Goal: Task Accomplishment & Management: Complete application form

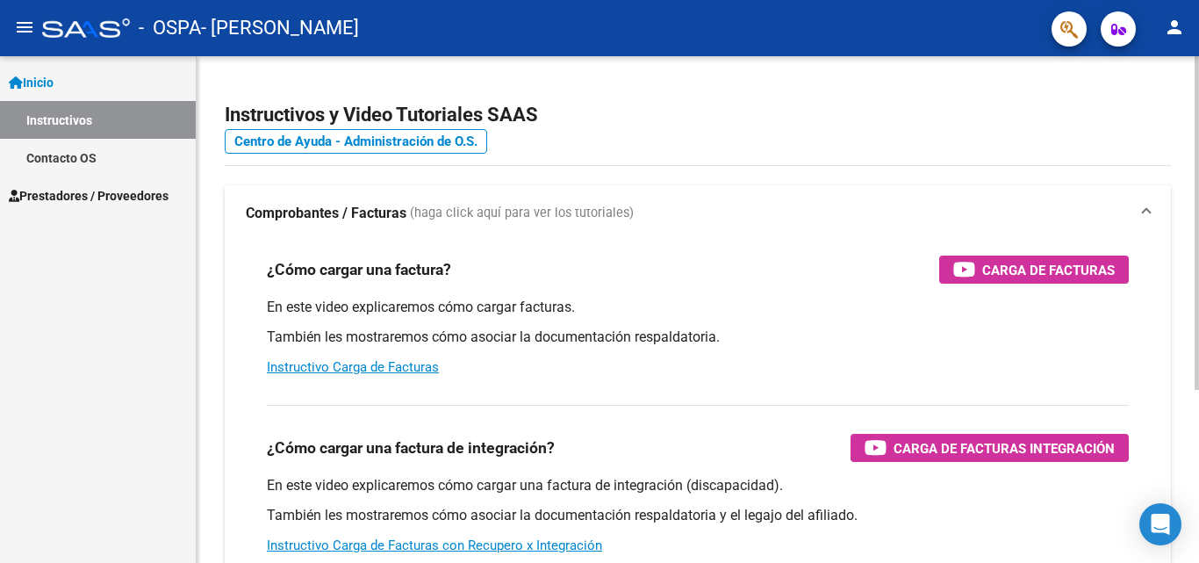
click at [863, 250] on div "¿Cómo cargar una factura? Carga de Facturas En este video explicaremos cómo car…" at bounding box center [698, 315] width 904 height 149
click at [115, 193] on span "Prestadores / Proveedores" at bounding box center [89, 195] width 160 height 19
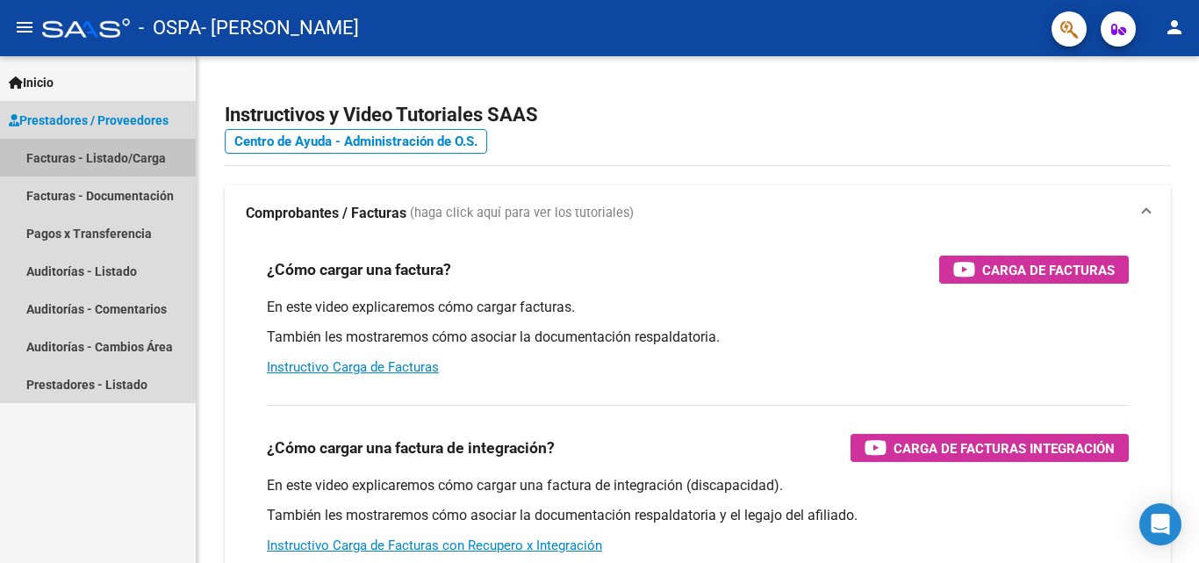
click at [104, 158] on link "Facturas - Listado/Carga" at bounding box center [98, 158] width 196 height 38
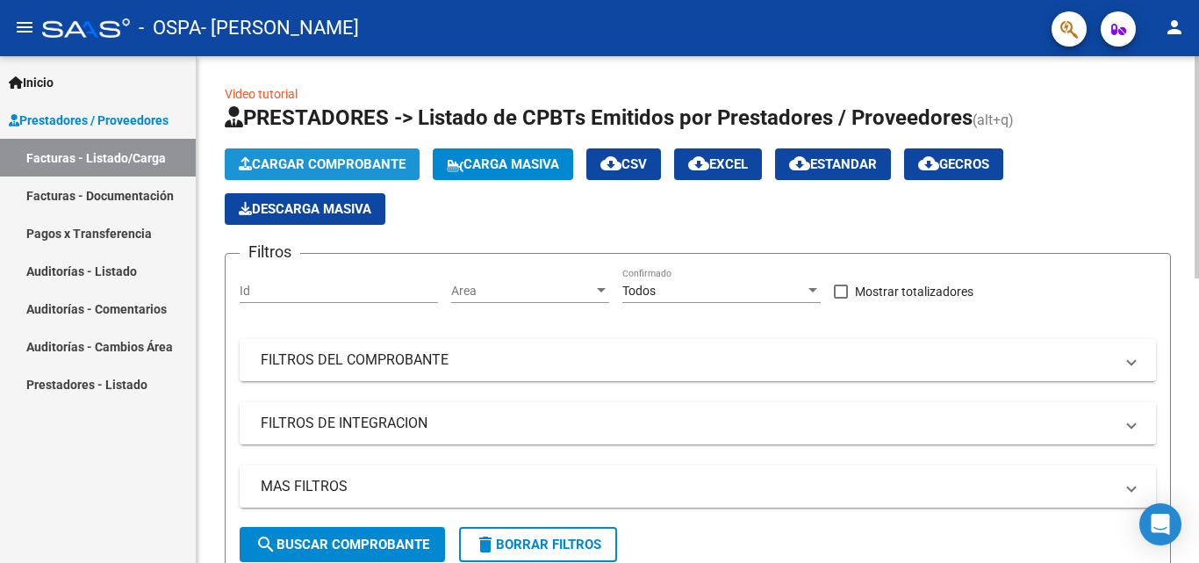
click at [318, 159] on span "Cargar Comprobante" at bounding box center [322, 164] width 167 height 16
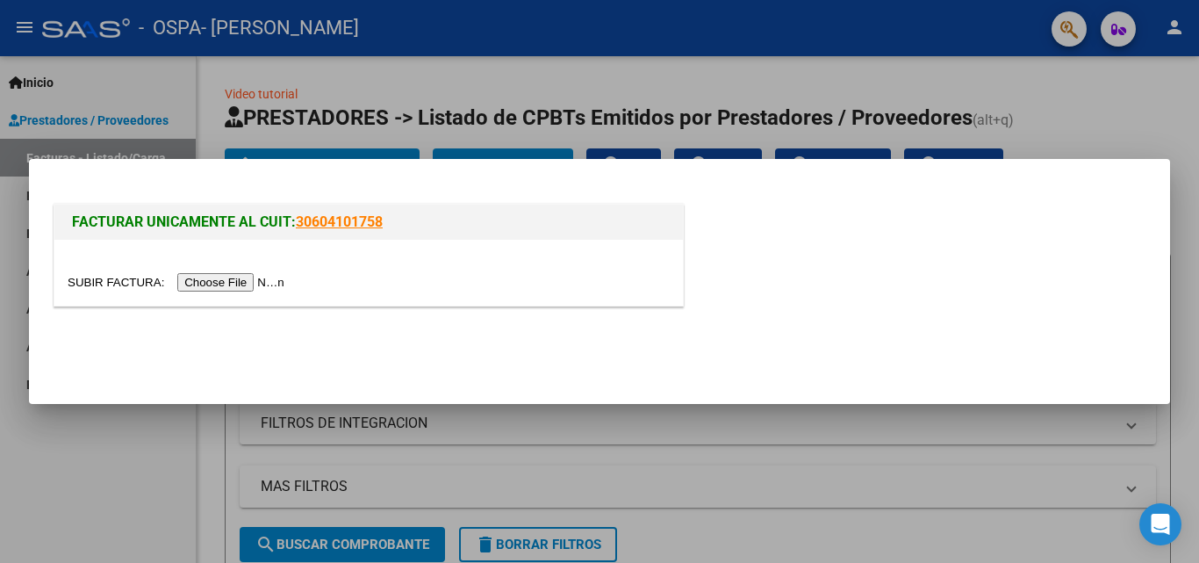
click at [290, 283] on input "file" at bounding box center [179, 282] width 222 height 18
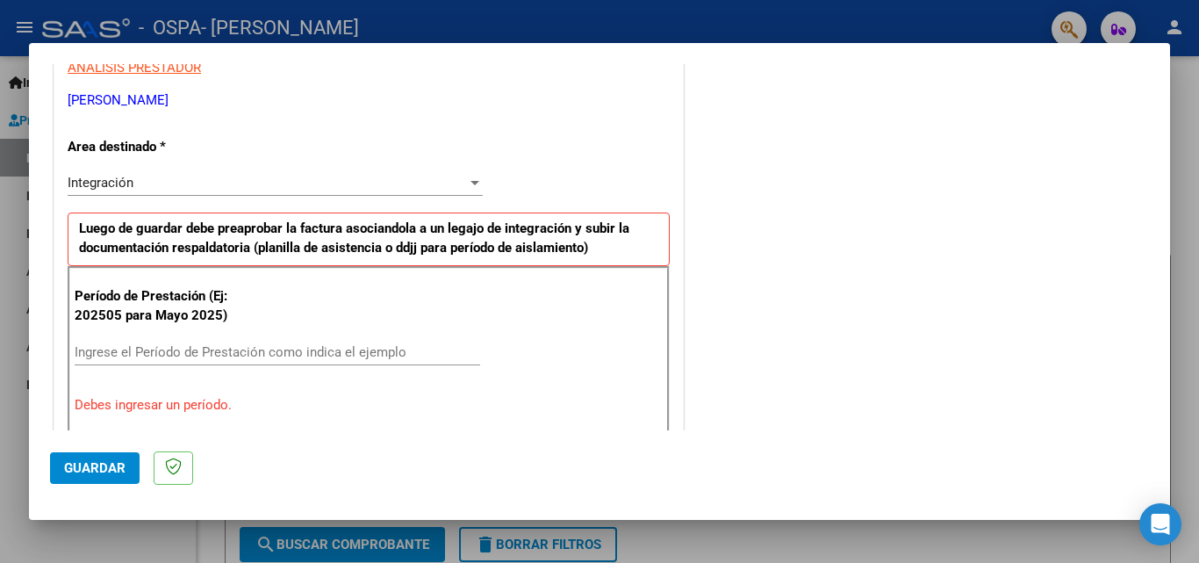
scroll to position [429, 0]
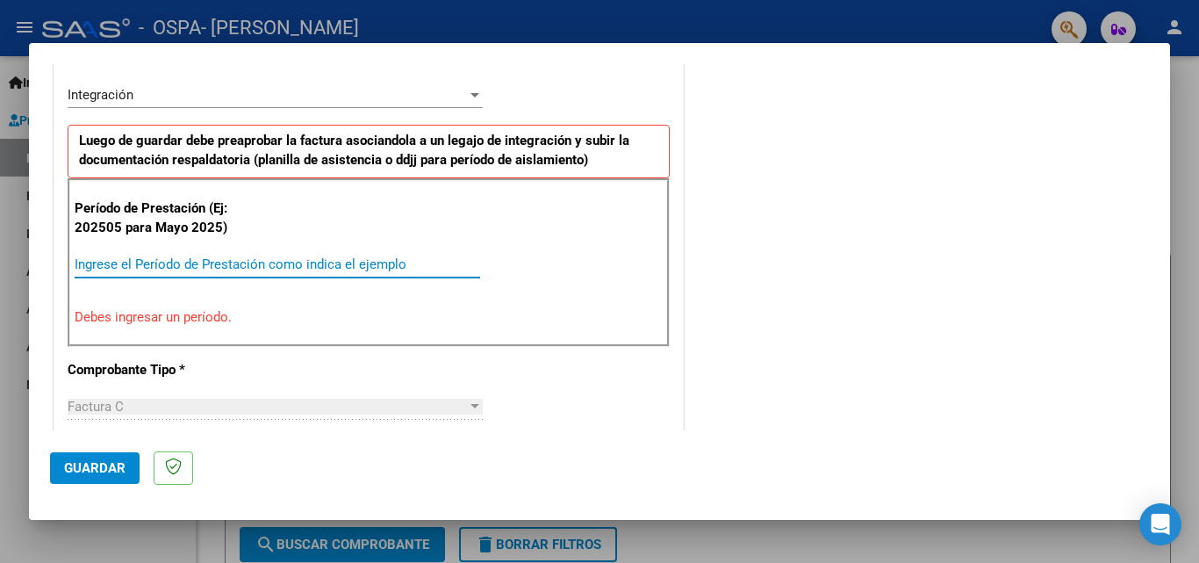
click at [269, 262] on input "Ingrese el Período de Prestación como indica el ejemplo" at bounding box center [277, 264] width 405 height 16
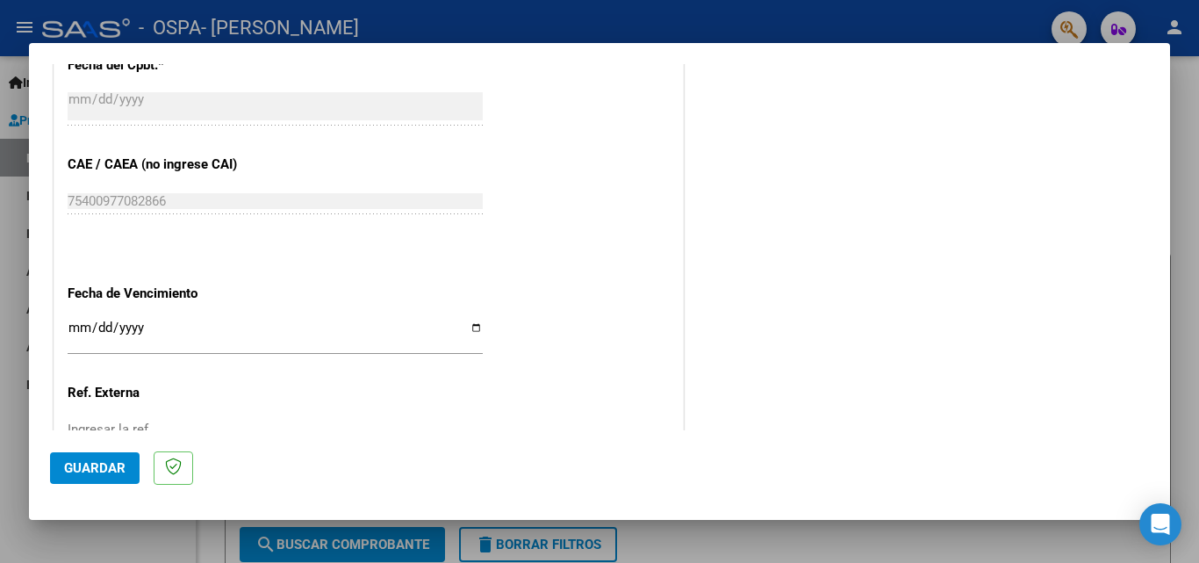
scroll to position [1131, 0]
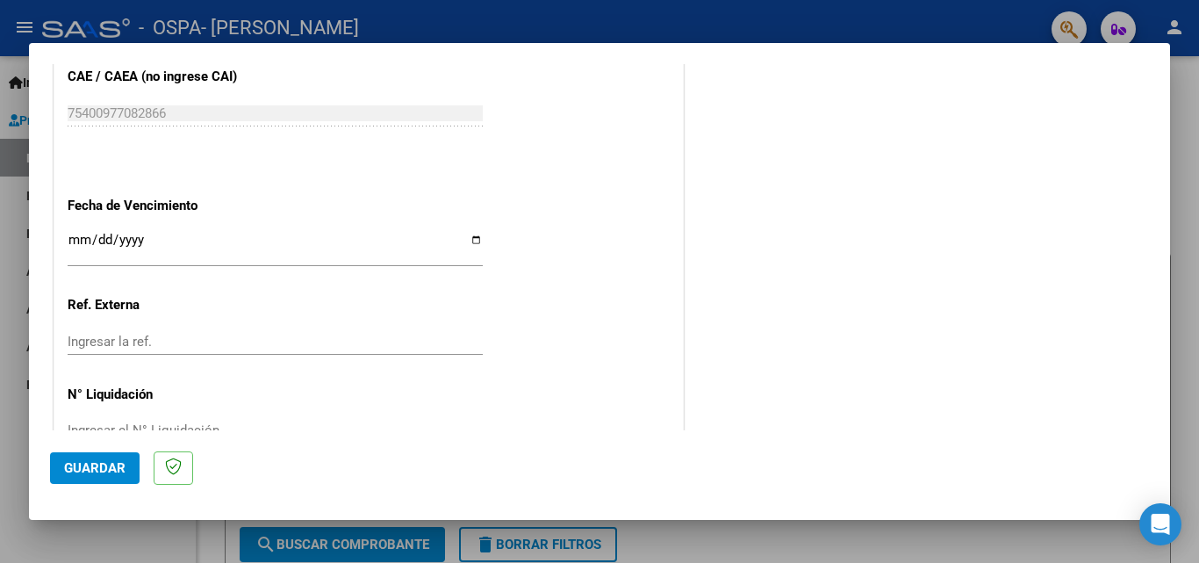
type input "202509"
click at [466, 241] on input "Ingresar la fecha" at bounding box center [275, 247] width 415 height 28
type input "[DATE]"
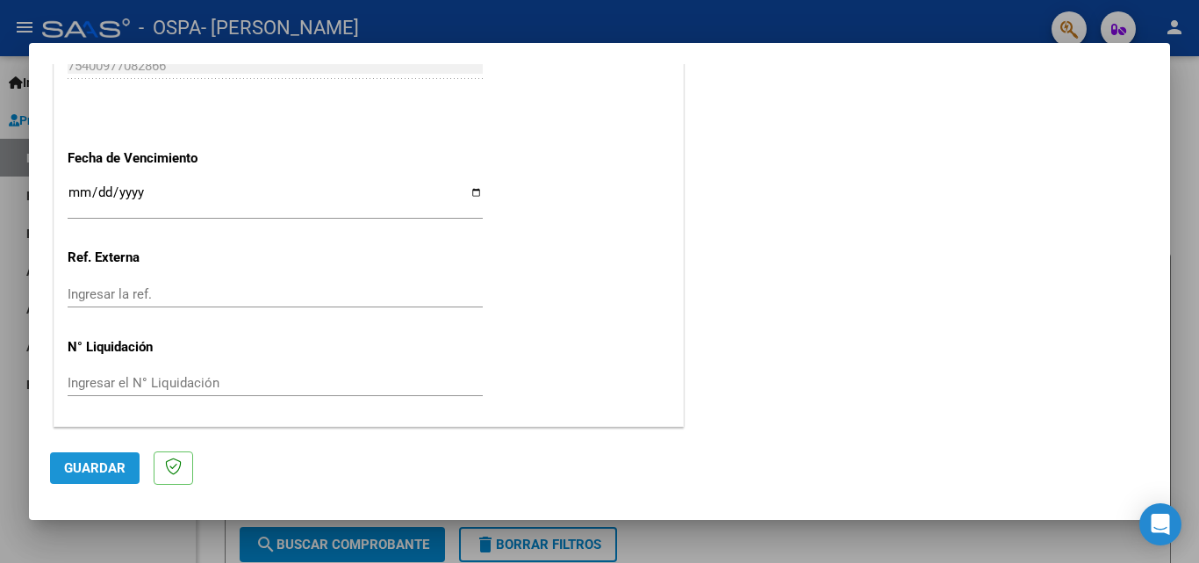
drag, startPoint x: 106, startPoint y: 467, endPoint x: 290, endPoint y: 391, distance: 198.7
click at [108, 465] on span "Guardar" at bounding box center [94, 468] width 61 height 16
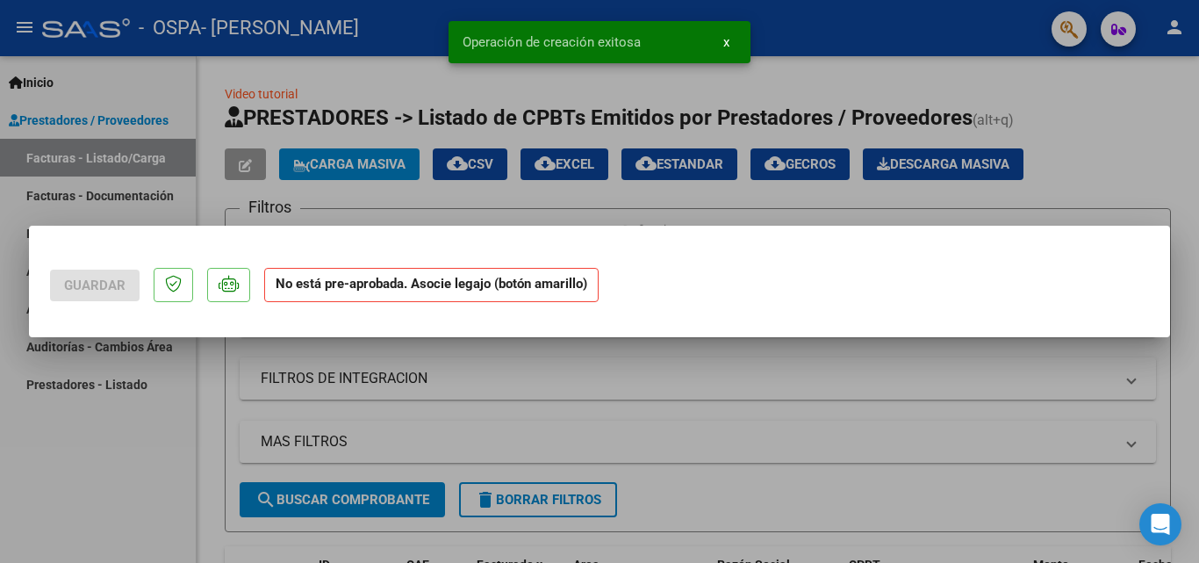
scroll to position [0, 0]
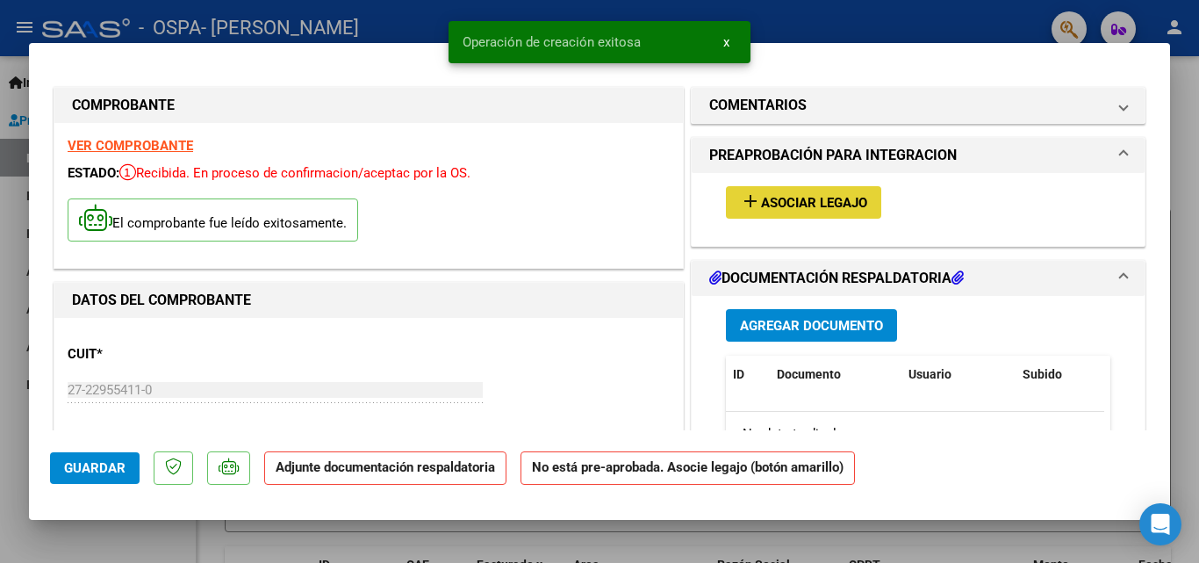
click at [829, 205] on span "Asociar Legajo" at bounding box center [814, 203] width 106 height 16
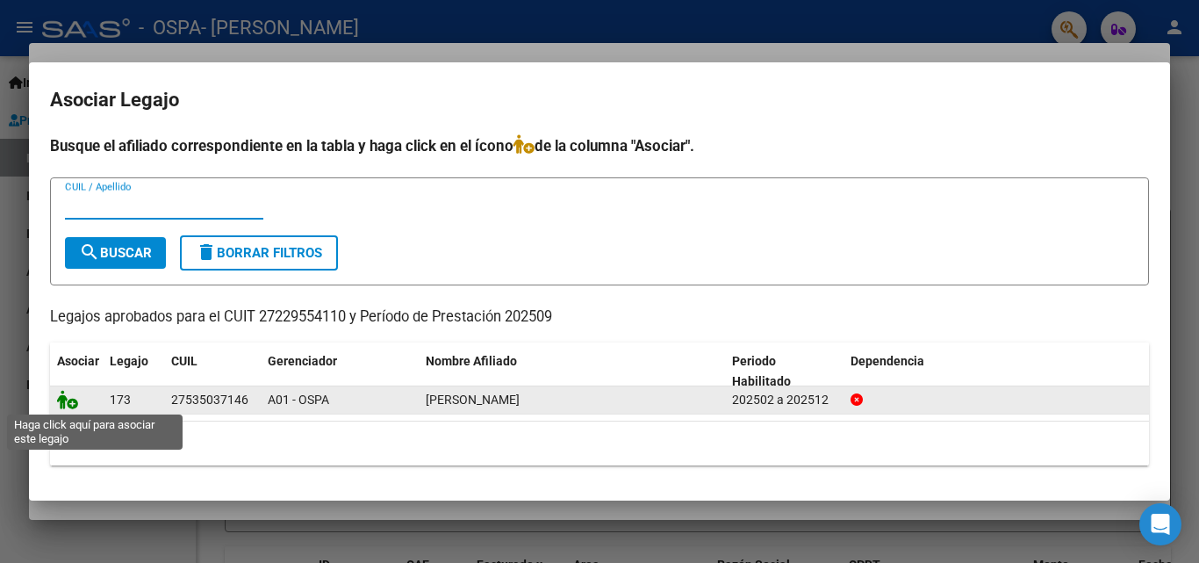
click at [66, 397] on icon at bounding box center [67, 399] width 21 height 19
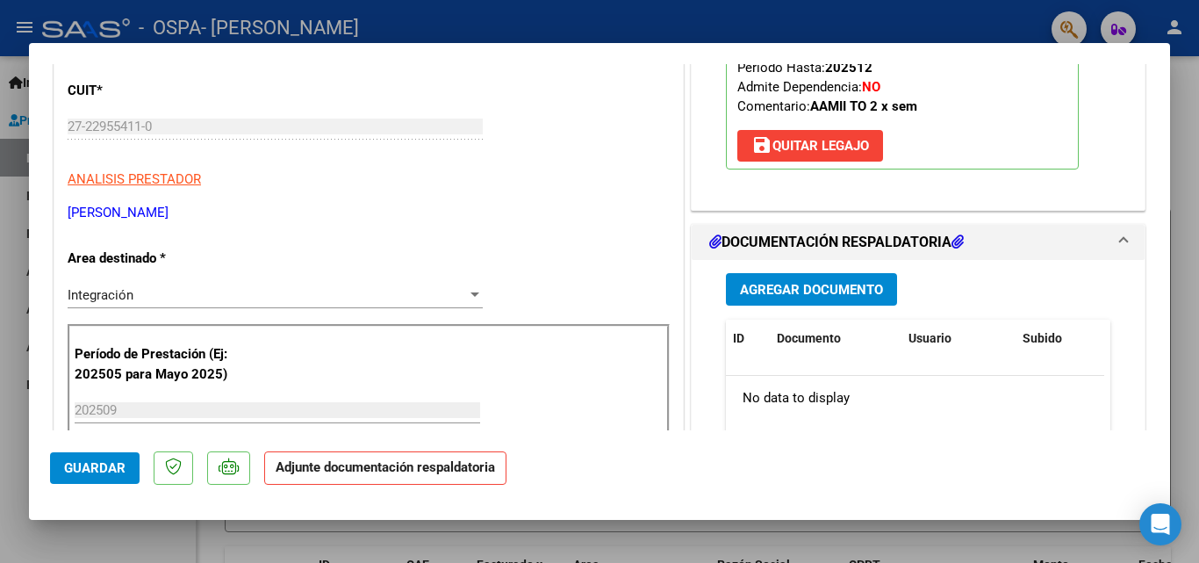
scroll to position [351, 0]
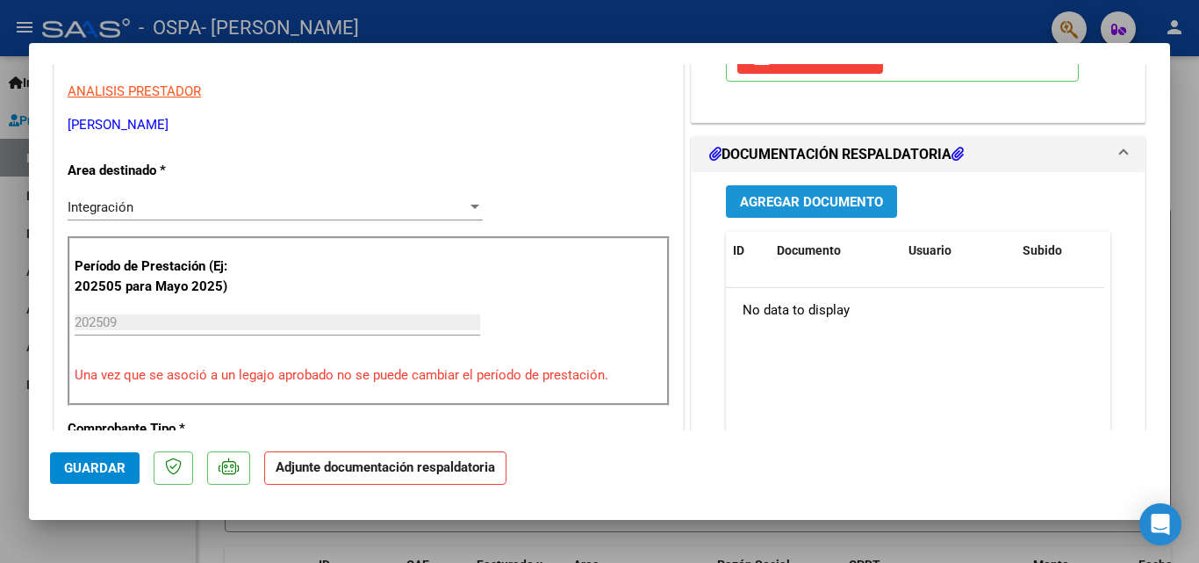
click at [813, 201] on span "Agregar Documento" at bounding box center [811, 202] width 143 height 16
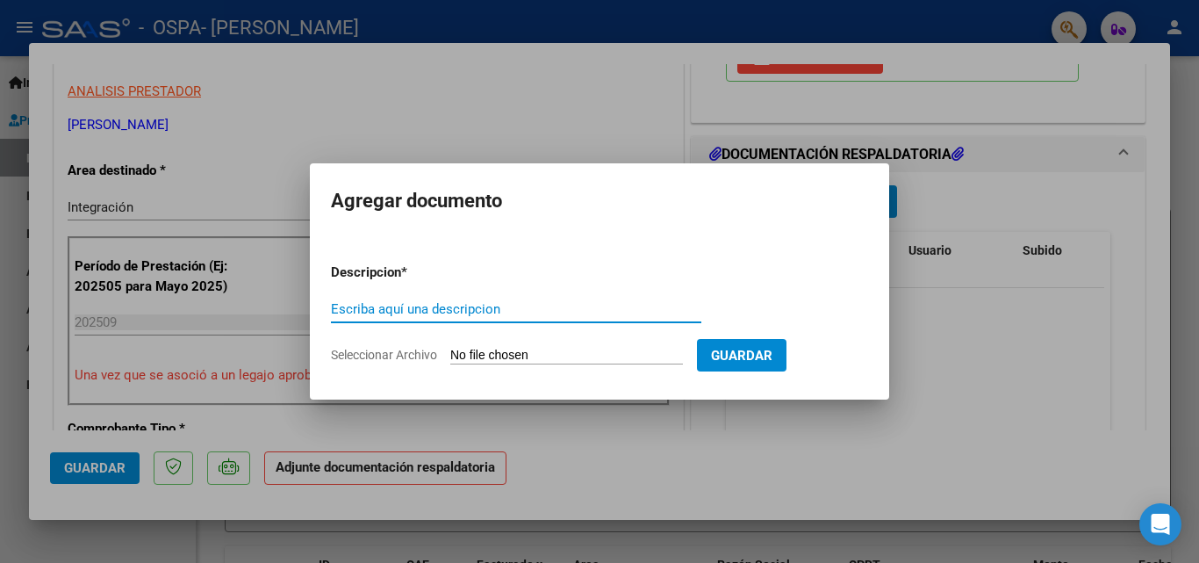
click at [515, 312] on input "Escriba aquí una descripcion" at bounding box center [516, 309] width 370 height 16
type input "Asistencia TO Galante Uma"
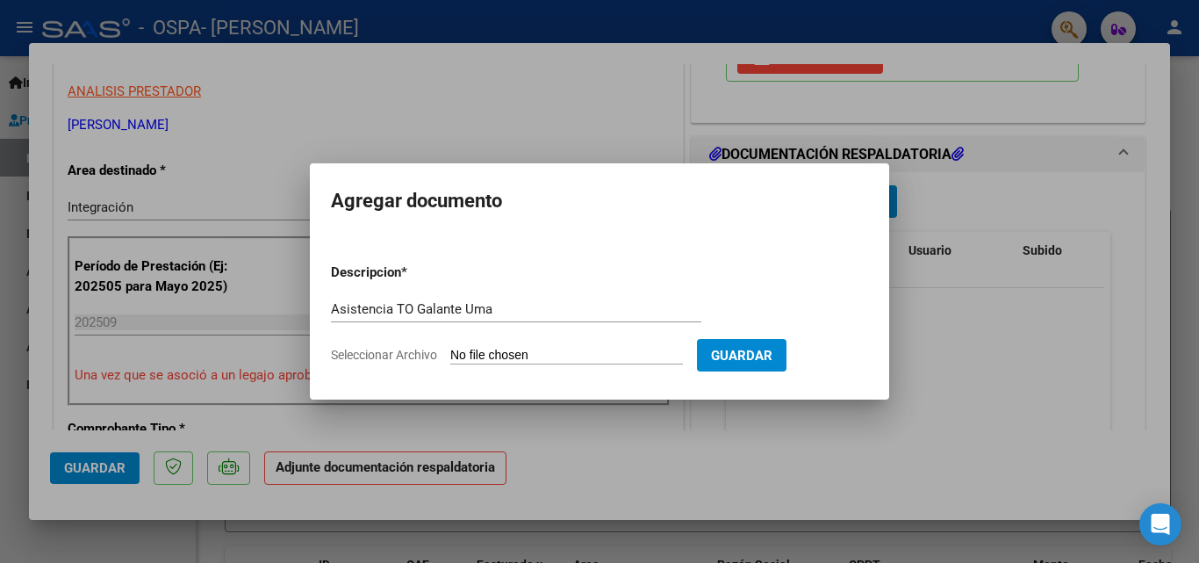
click at [468, 358] on input "Seleccionar Archivo" at bounding box center [566, 356] width 233 height 17
type input "C:\fakepath\Asistencia TO Setiembre Galante U.pdf"
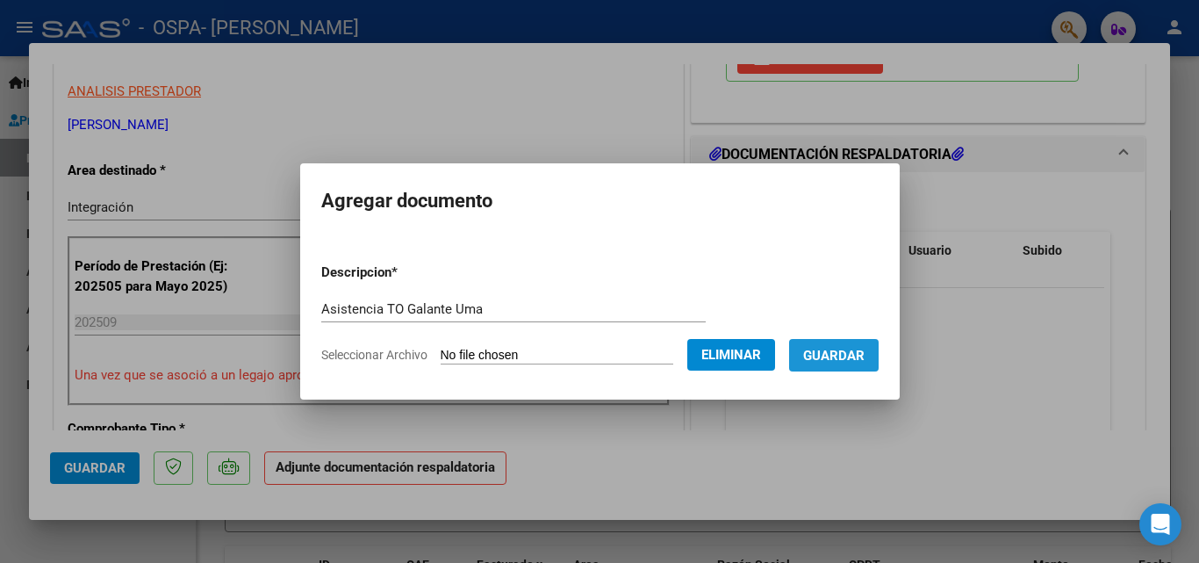
click at [838, 356] on span "Guardar" at bounding box center [833, 356] width 61 height 16
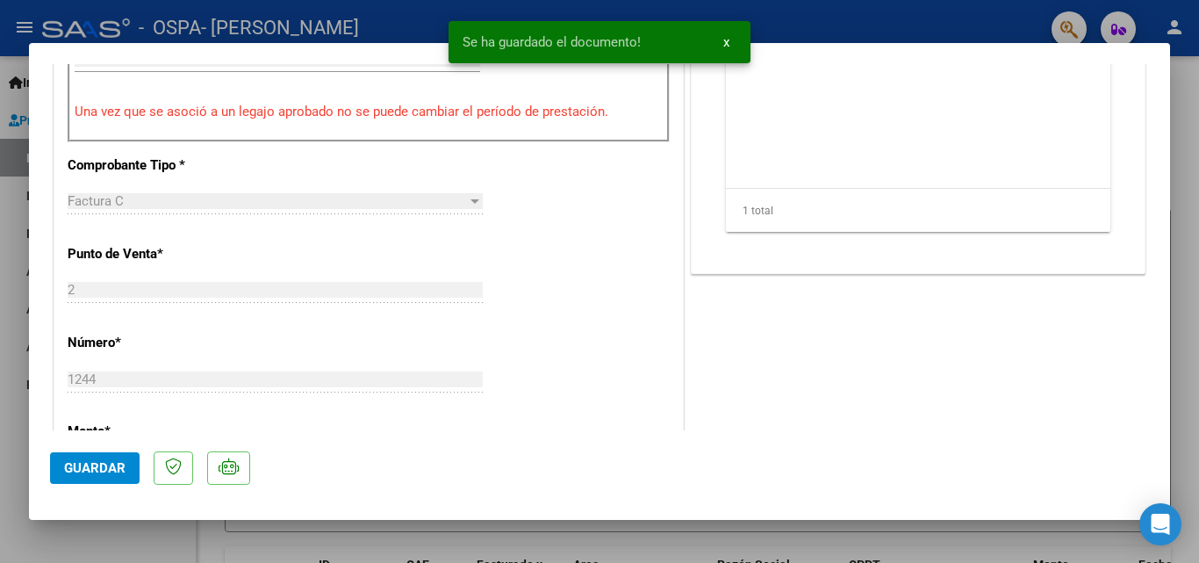
scroll to position [878, 0]
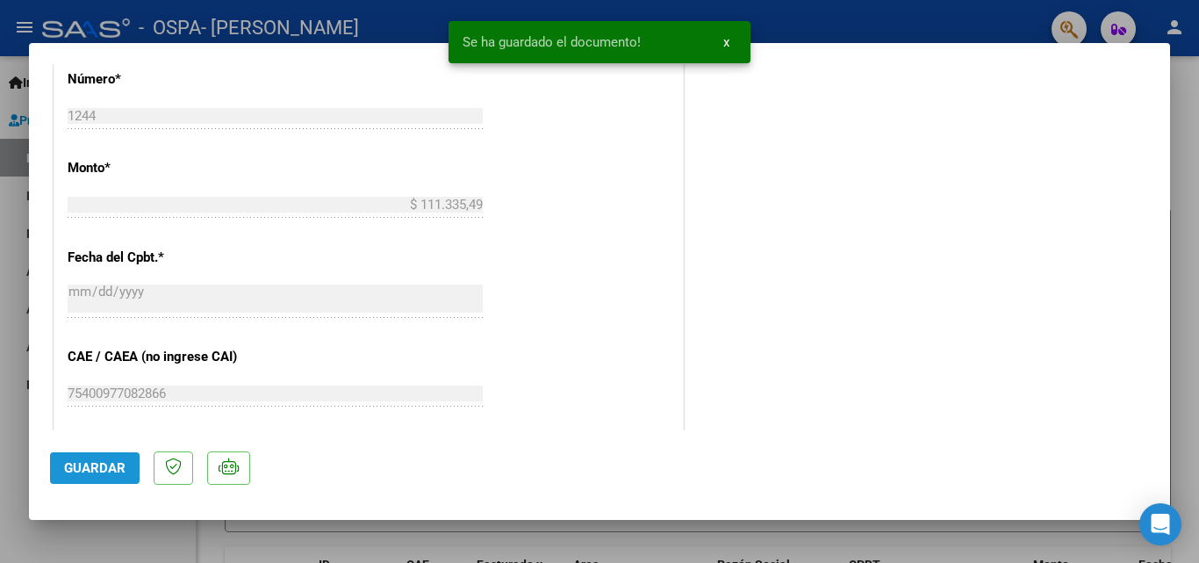
click at [83, 471] on span "Guardar" at bounding box center [94, 468] width 61 height 16
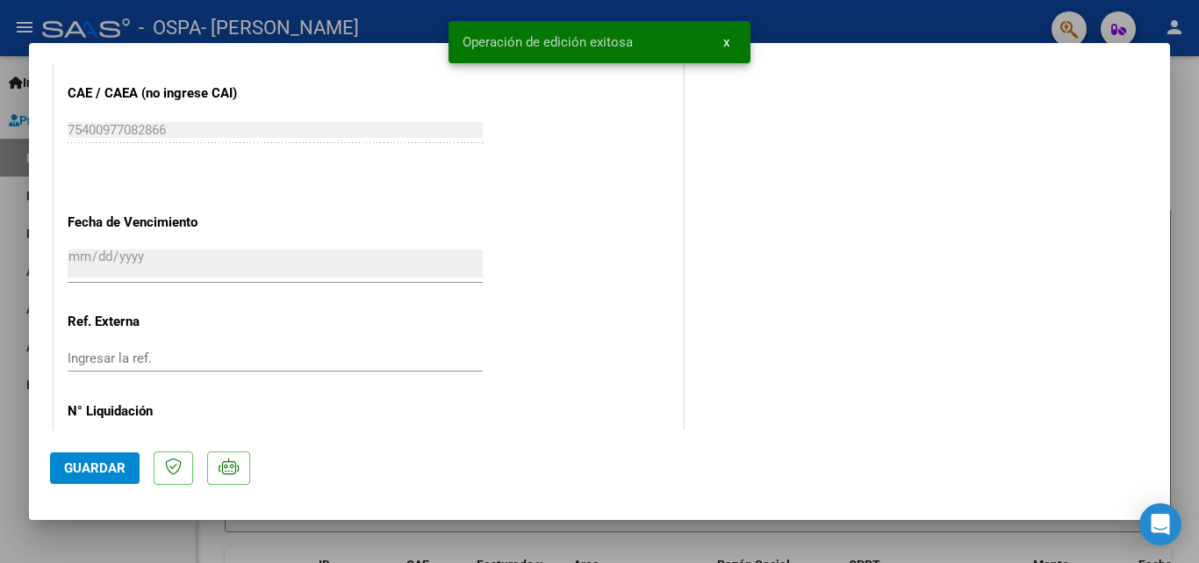
scroll to position [1205, 0]
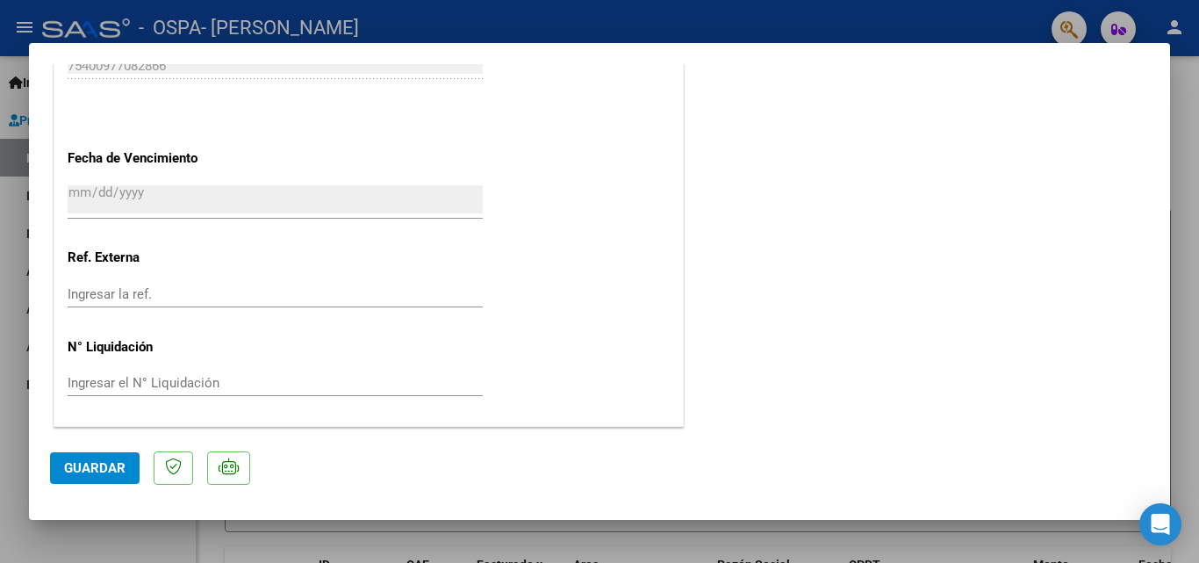
click at [118, 540] on div at bounding box center [599, 281] width 1199 height 563
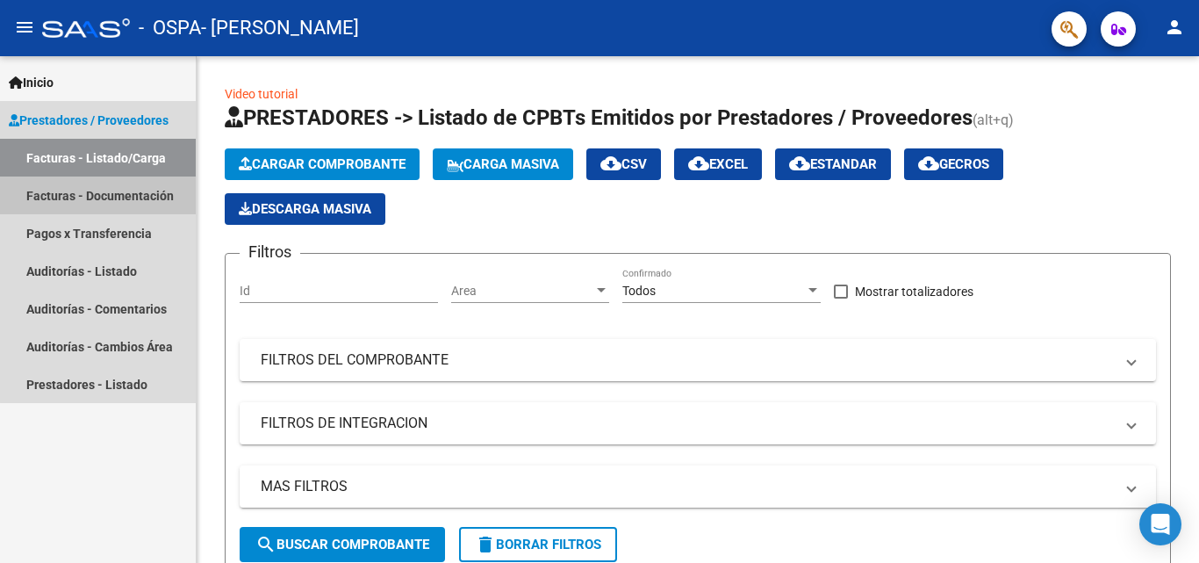
click at [144, 194] on link "Facturas - Documentación" at bounding box center [98, 195] width 196 height 38
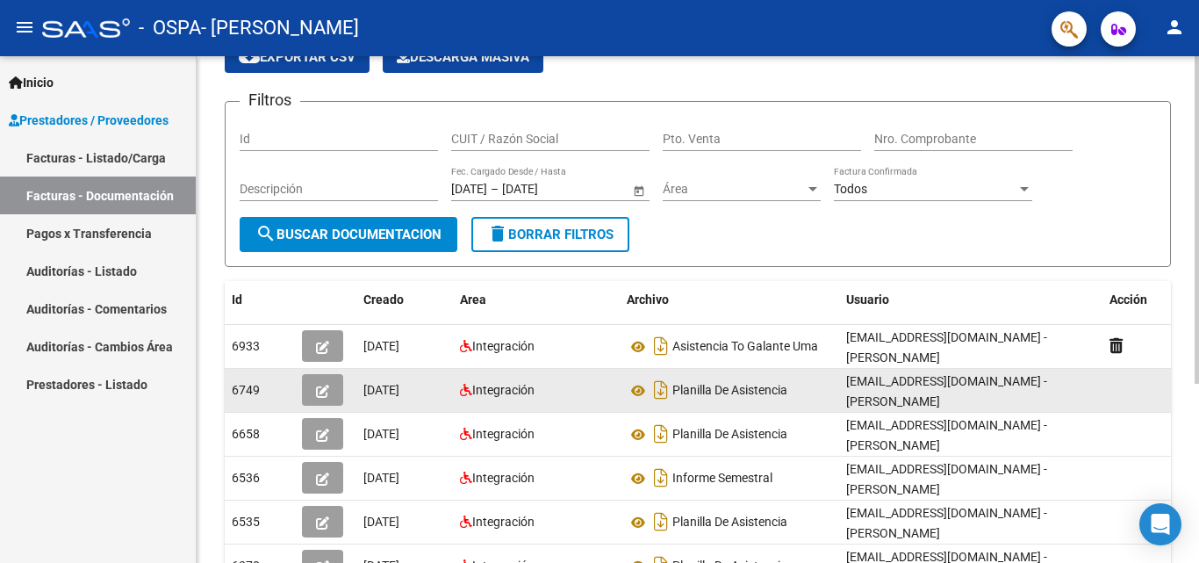
scroll to position [176, 0]
